Goal: Information Seeking & Learning: Find specific page/section

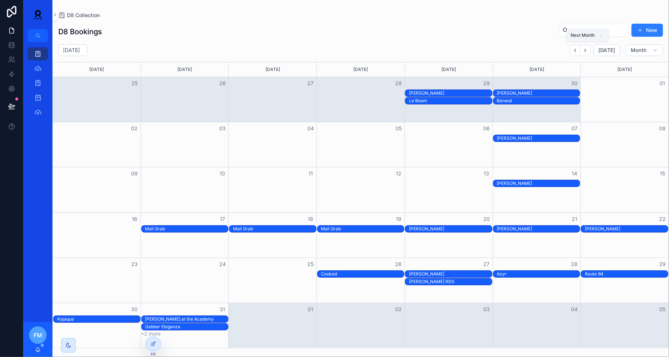
click at [589, 48] on icon "Next" at bounding box center [585, 50] width 5 height 5
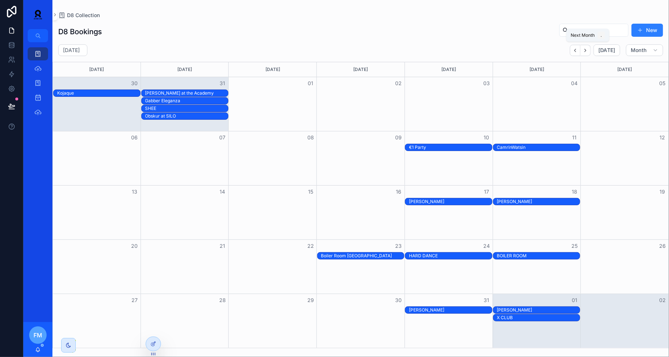
click at [587, 50] on icon "Next" at bounding box center [585, 50] width 1 height 3
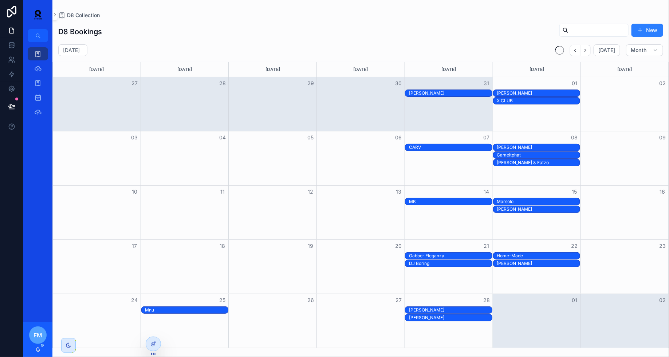
click at [587, 50] on icon "Next" at bounding box center [585, 50] width 1 height 3
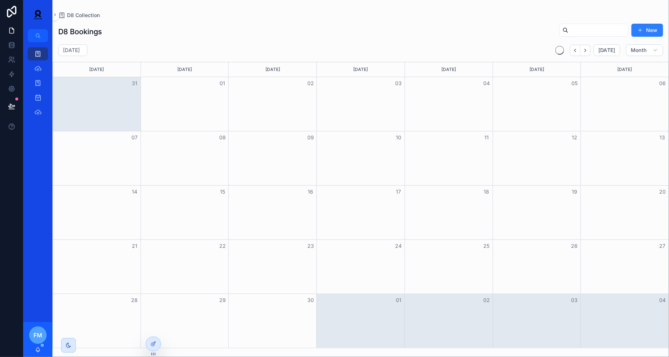
click at [587, 50] on icon "Next" at bounding box center [585, 50] width 1 height 3
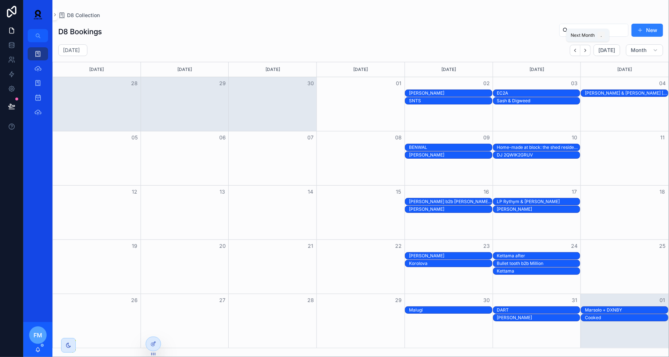
click at [587, 50] on icon "Next" at bounding box center [585, 50] width 1 height 3
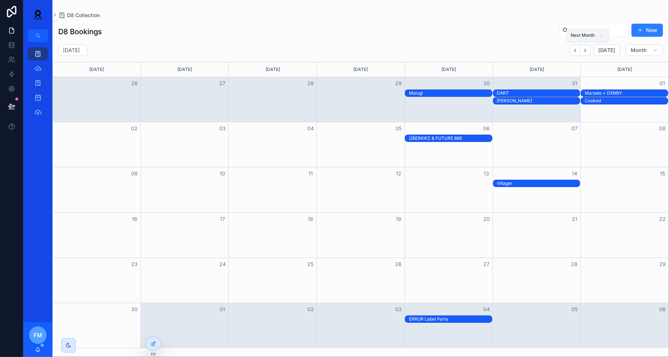
click at [587, 50] on icon "Next" at bounding box center [585, 50] width 1 height 3
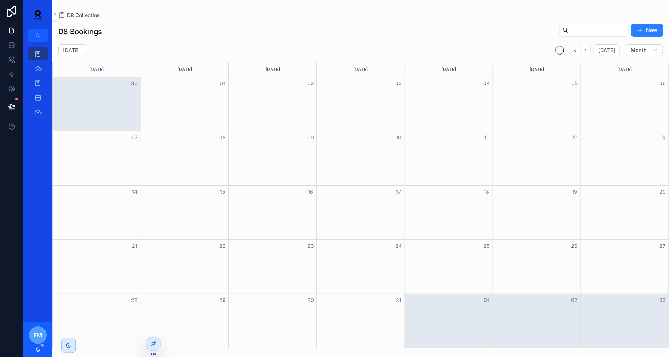
click at [587, 50] on icon "Next" at bounding box center [585, 50] width 1 height 3
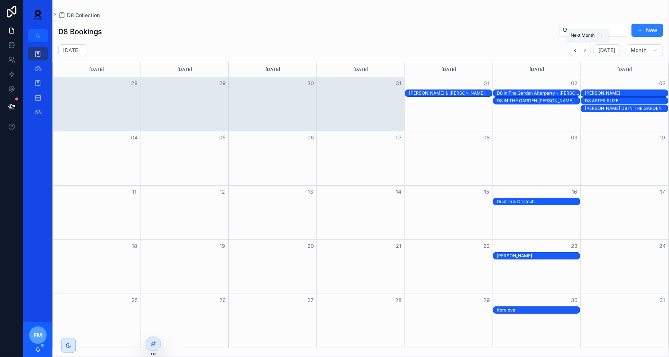
click at [587, 50] on icon "Next" at bounding box center [585, 50] width 1 height 3
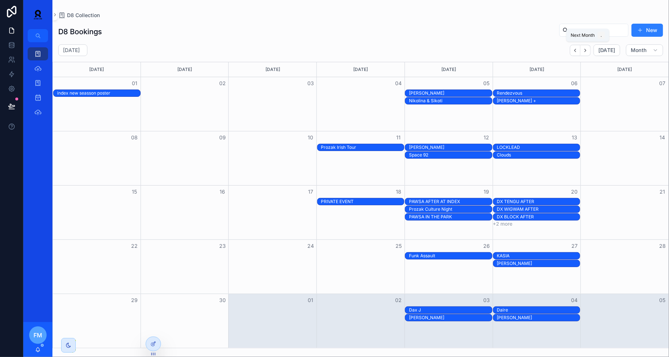
click at [587, 50] on icon "Next" at bounding box center [585, 50] width 1 height 3
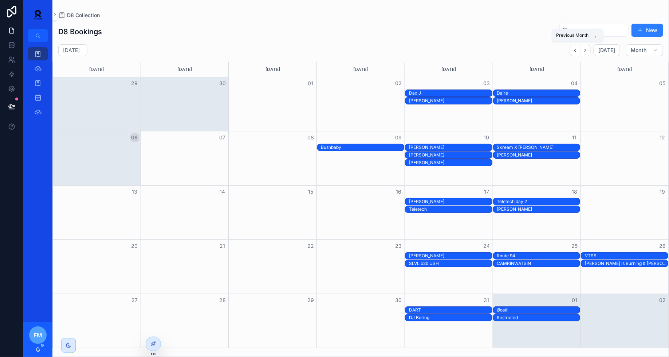
click at [578, 51] on icon "Back" at bounding box center [575, 50] width 5 height 5
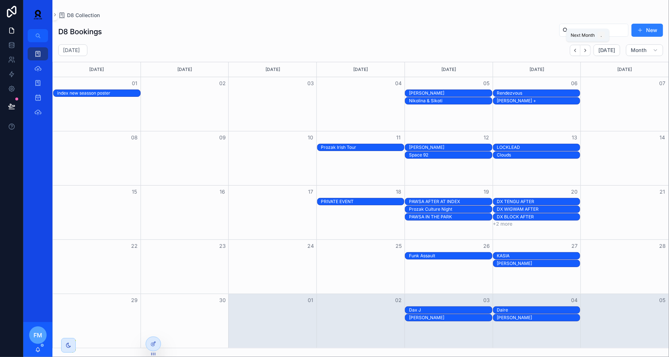
click at [589, 51] on icon "Next" at bounding box center [585, 50] width 5 height 5
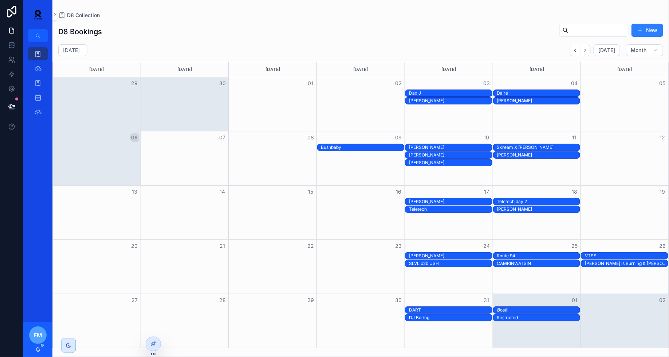
click at [453, 309] on div "DART" at bounding box center [450, 311] width 83 height 6
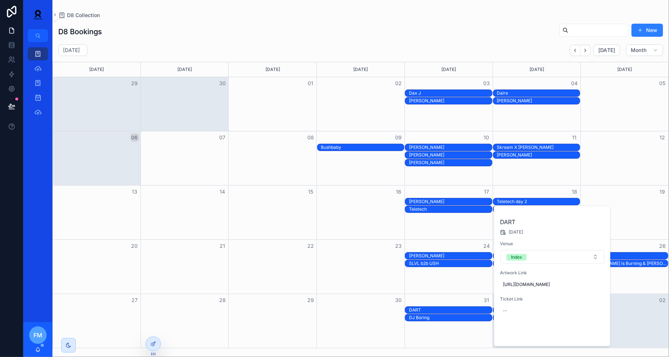
click at [586, 338] on span "Open" at bounding box center [585, 334] width 13 height 7
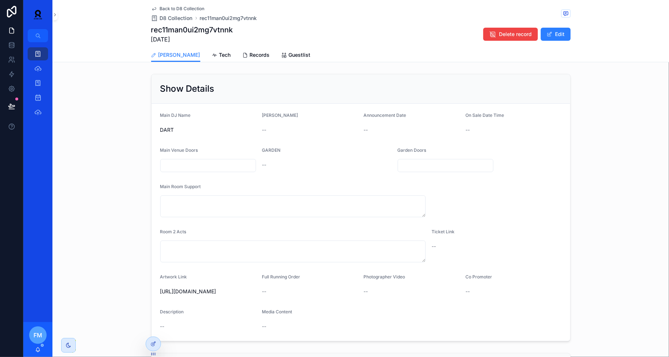
click at [250, 55] on span "Records" at bounding box center [260, 54] width 20 height 7
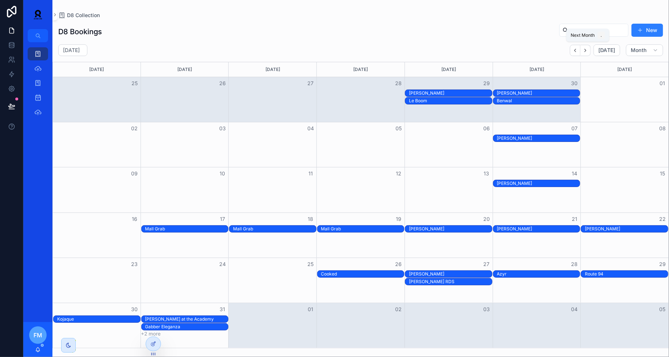
click at [585, 49] on icon "Next" at bounding box center [585, 50] width 5 height 5
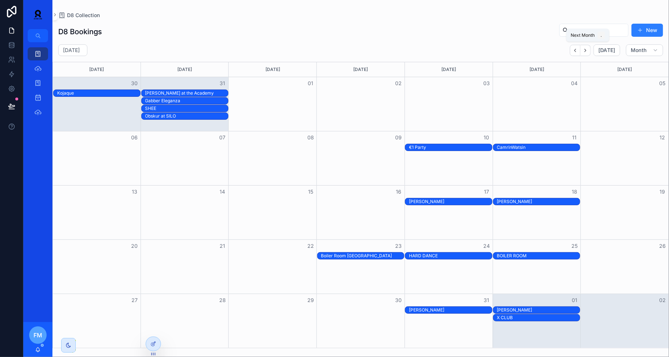
click at [587, 54] on button "Next" at bounding box center [586, 50] width 10 height 11
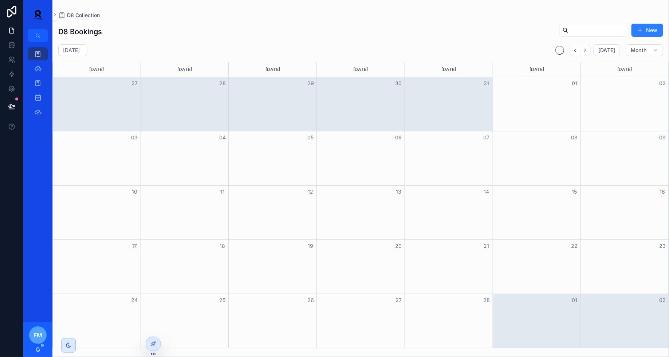
click at [587, 54] on button "Next" at bounding box center [586, 50] width 10 height 11
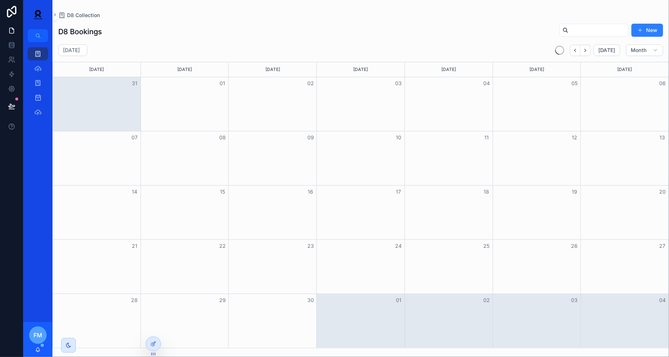
click at [587, 54] on button "Next" at bounding box center [586, 50] width 10 height 11
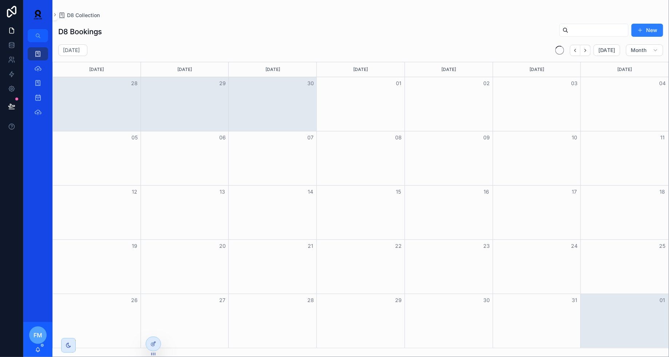
click at [587, 54] on button "Next" at bounding box center [586, 50] width 10 height 11
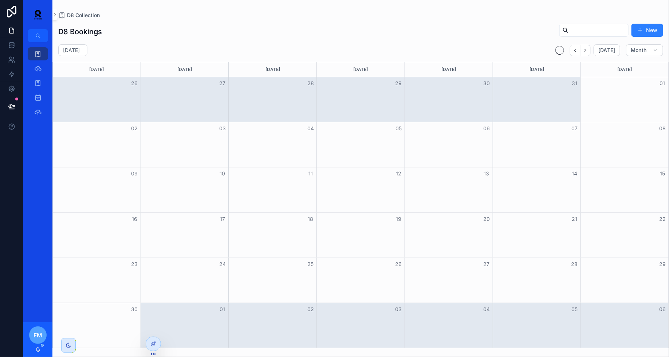
click at [587, 54] on button "Next" at bounding box center [586, 50] width 10 height 11
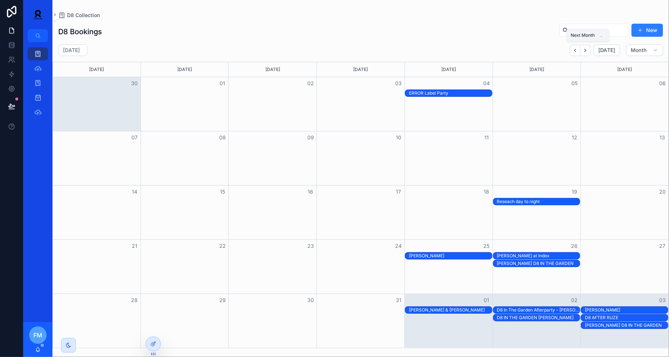
click at [587, 49] on icon "Next" at bounding box center [585, 50] width 1 height 3
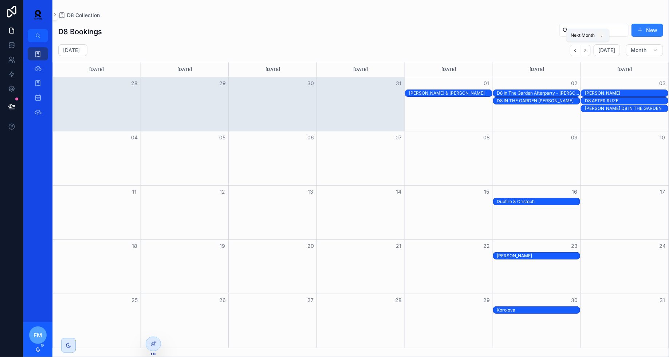
click at [587, 49] on icon "Next" at bounding box center [585, 50] width 1 height 3
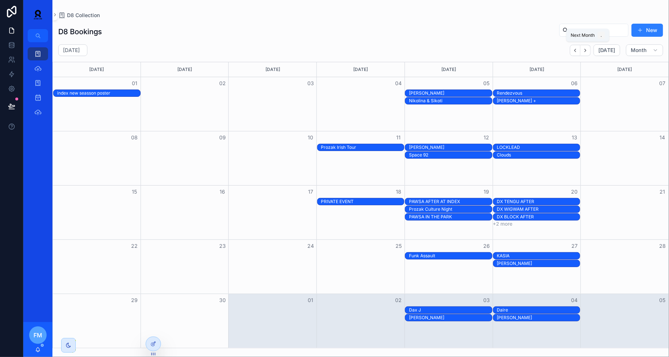
click at [587, 49] on icon "Next" at bounding box center [585, 50] width 1 height 3
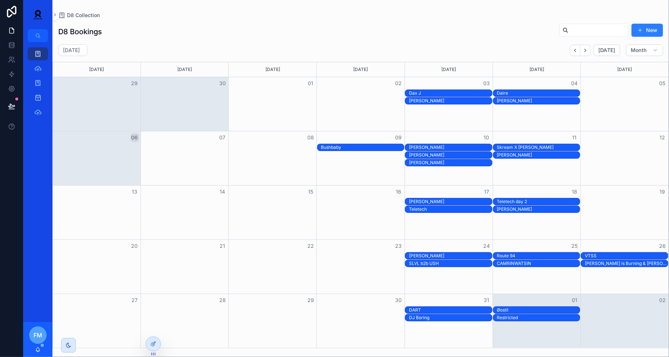
click at [476, 163] on div "[PERSON_NAME]" at bounding box center [450, 163] width 83 height 6
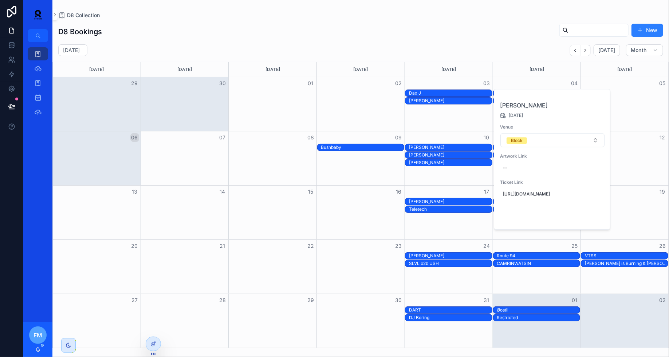
click at [586, 221] on span "Open" at bounding box center [585, 217] width 13 height 7
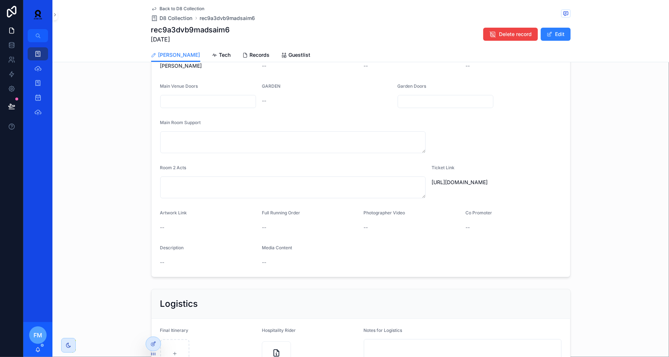
scroll to position [136, 0]
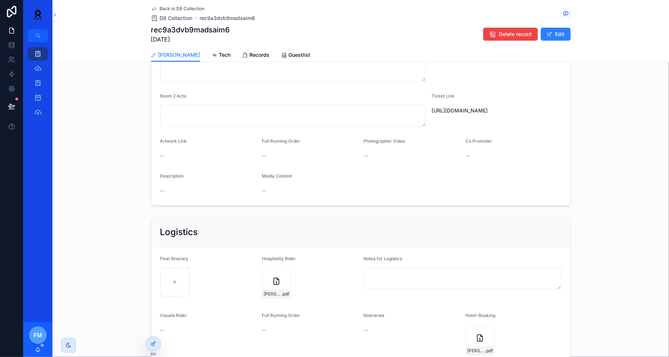
drag, startPoint x: 437, startPoint y: 122, endPoint x: 431, endPoint y: 112, distance: 11.9
click at [431, 112] on form "Main DJ Name Oscar Mulero Booker -- Announcement Date -- On Sale Date Time -- M…" at bounding box center [361, 87] width 419 height 238
